Goal: Information Seeking & Learning: Learn about a topic

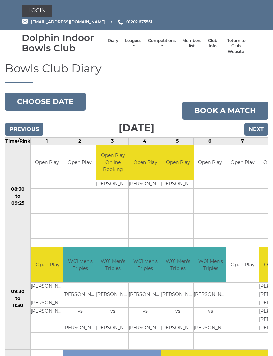
click at [132, 42] on link "Leagues" at bounding box center [133, 43] width 17 height 11
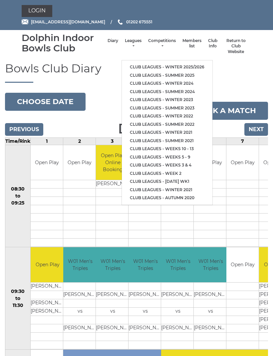
click at [204, 70] on link "Club leagues - Winter 2025/2026" at bounding box center [167, 67] width 91 height 8
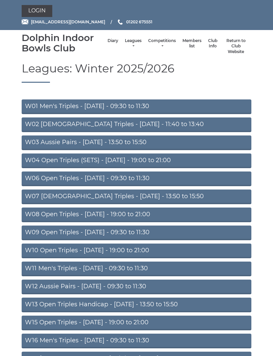
click at [151, 143] on link "W03 Aussie Pairs - Monday - 13:50 to 15:50" at bounding box center [137, 142] width 230 height 15
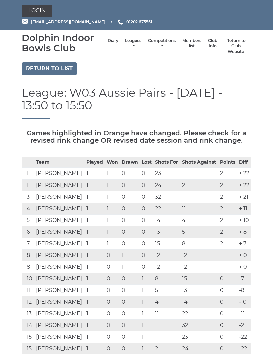
click at [67, 72] on link "Return to list" at bounding box center [49, 68] width 55 height 13
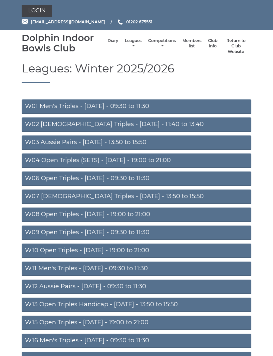
click at [157, 107] on link "W01 Men's Triples - Monday - 09:30 to 11:30" at bounding box center [137, 106] width 230 height 15
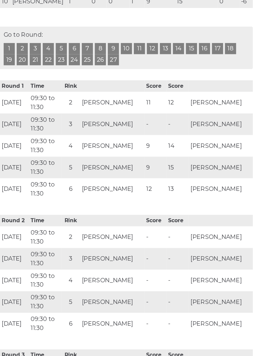
scroll to position [260, 0]
